Goal: Learn about a topic

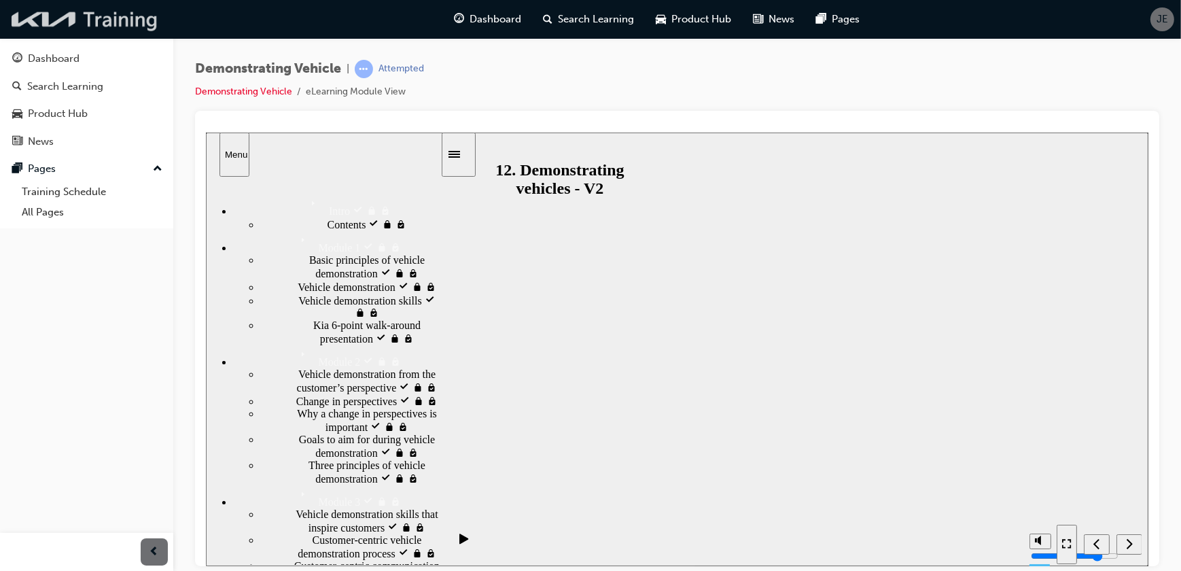
click at [103, 7] on img at bounding box center [85, 19] width 156 height 28
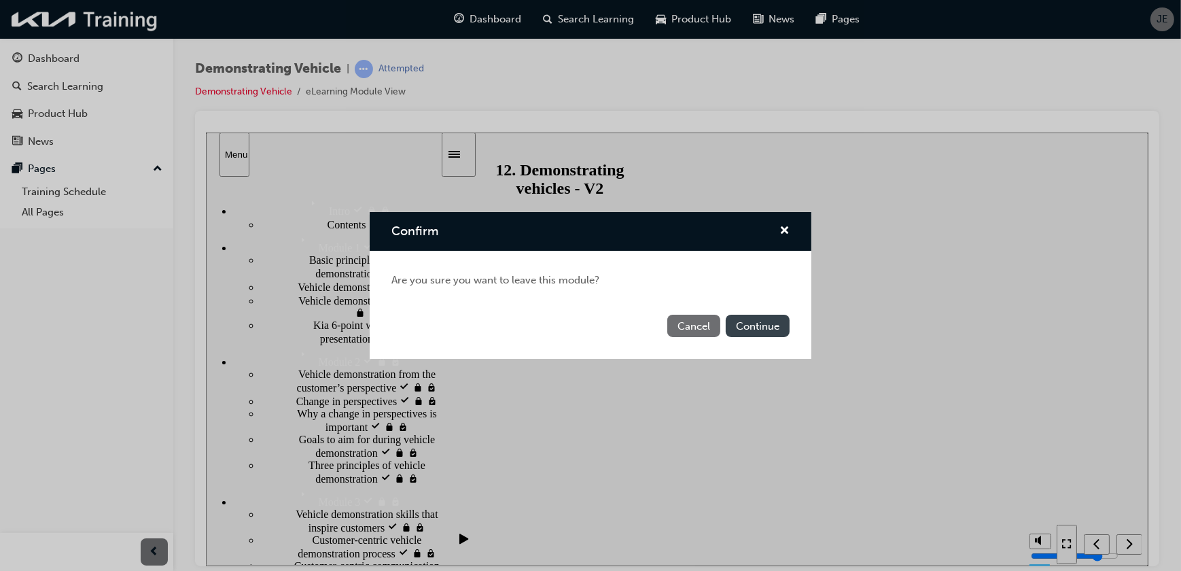
click at [752, 325] on button "Continue" at bounding box center [758, 326] width 64 height 22
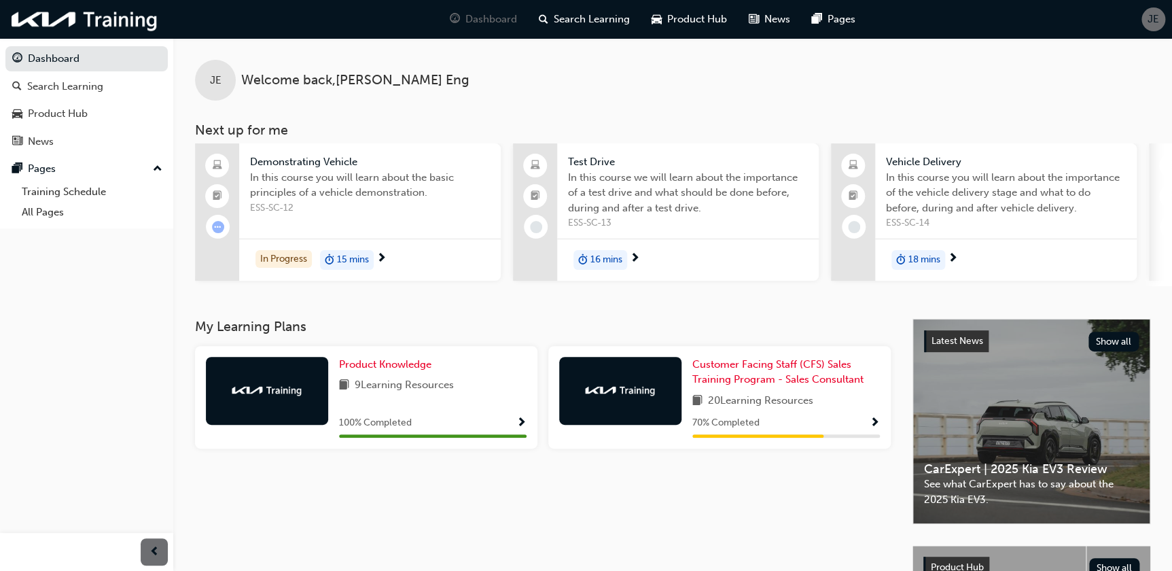
click at [383, 262] on span "next-icon" at bounding box center [381, 259] width 10 height 12
